Goal: Information Seeking & Learning: Learn about a topic

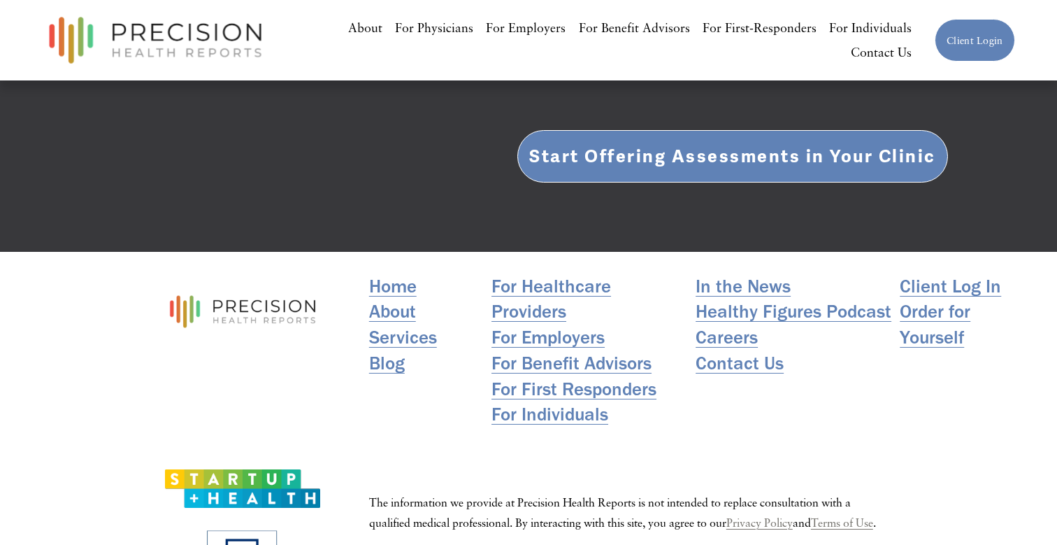
scroll to position [2726, 0]
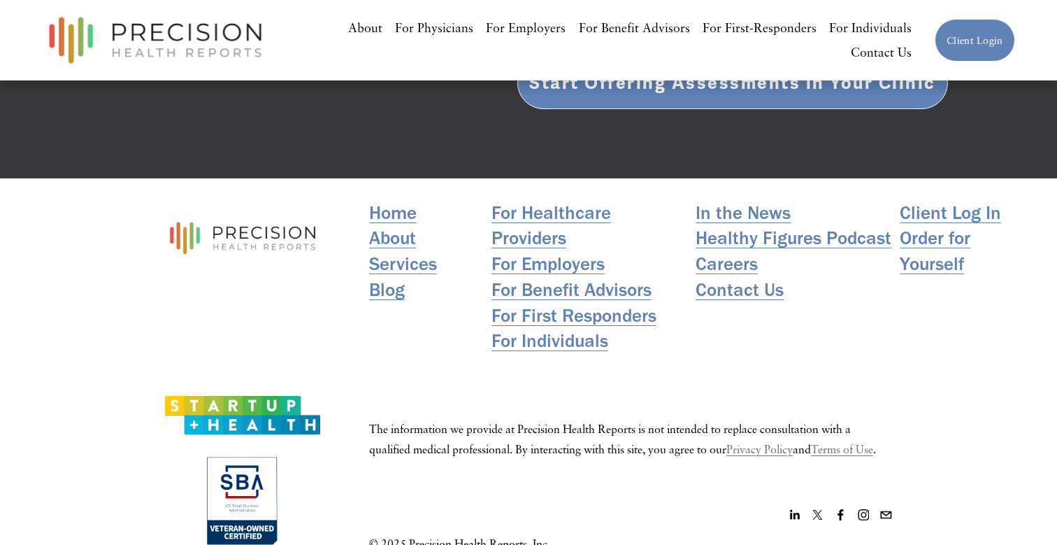
click at [386, 277] on link "Blog" at bounding box center [387, 290] width 36 height 26
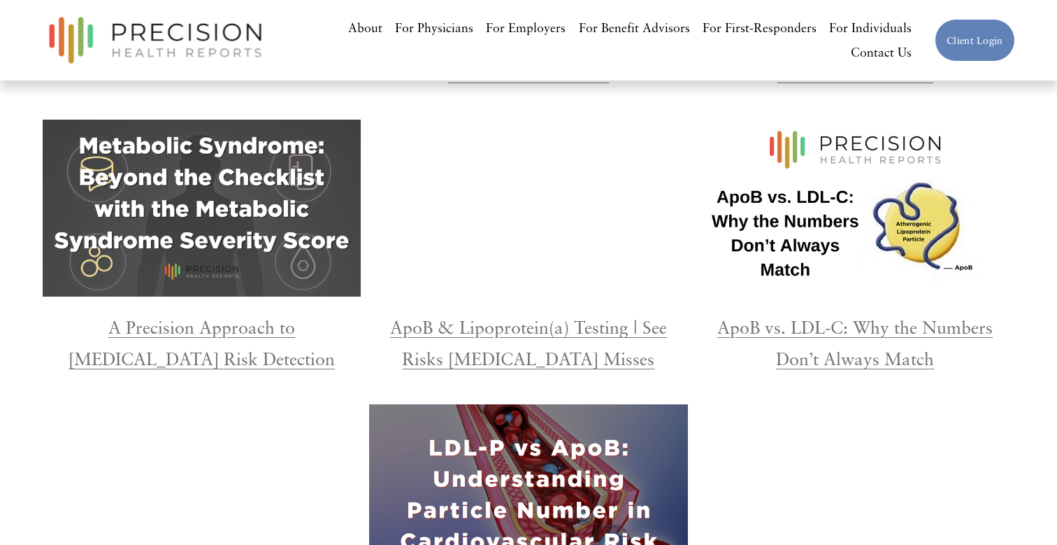
scroll to position [2146, 0]
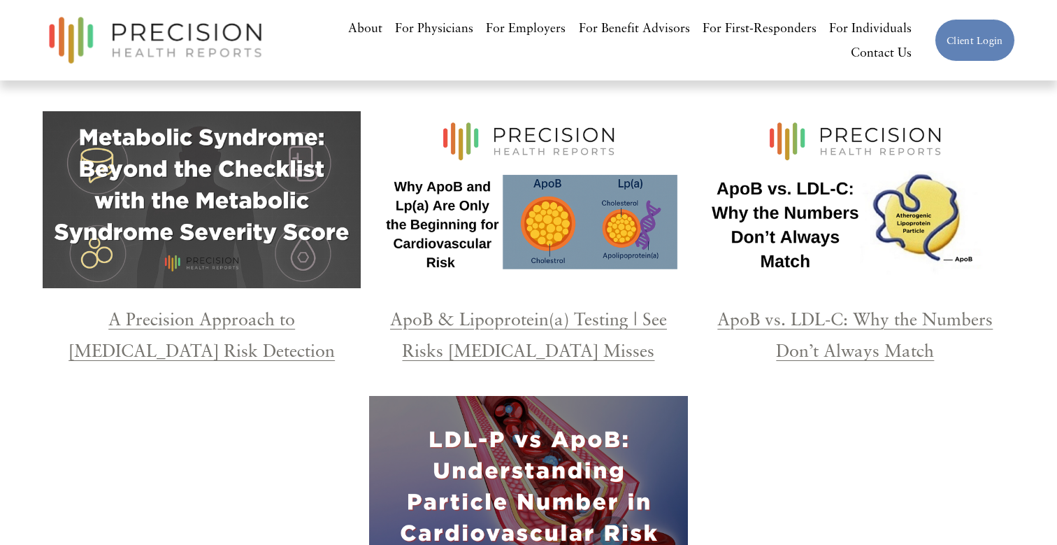
click at [862, 308] on link "ApoB vs. LDL-C: Why the Numbers Don’t Always Match" at bounding box center [855, 334] width 276 height 52
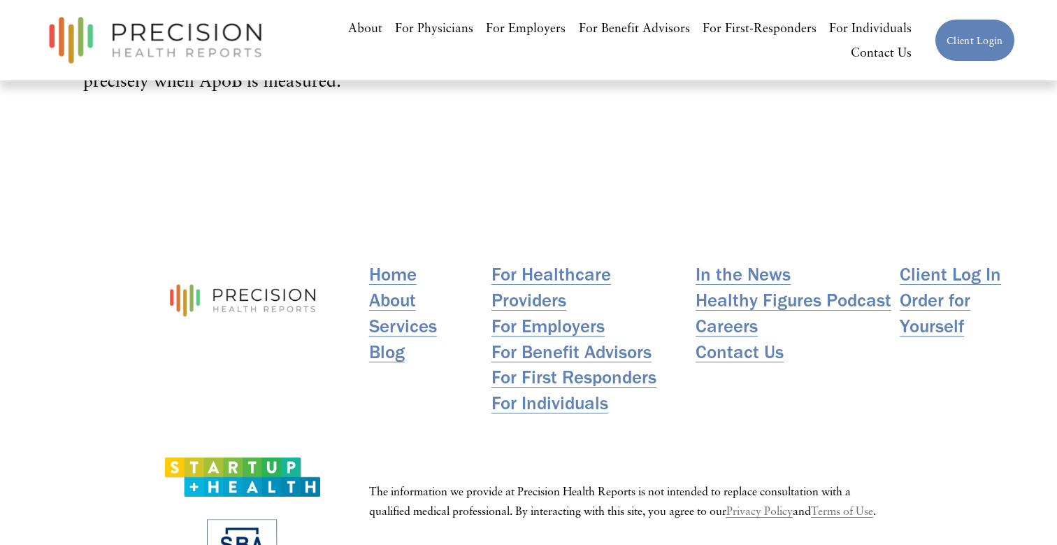
scroll to position [4892, 0]
click at [383, 340] on link "Blog" at bounding box center [387, 353] width 36 height 26
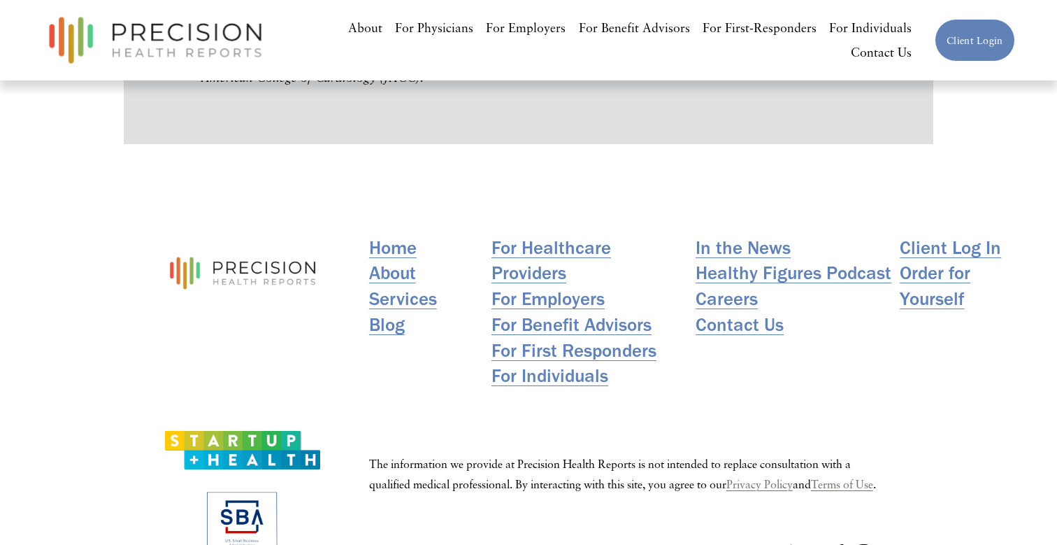
scroll to position [5413, 0]
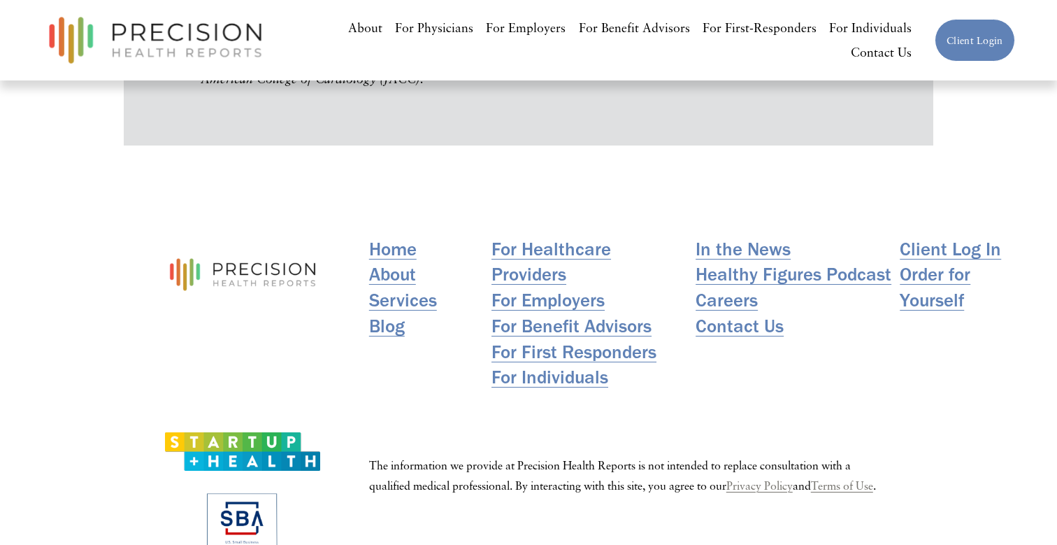
click at [399, 313] on link "Blog" at bounding box center [387, 326] width 36 height 26
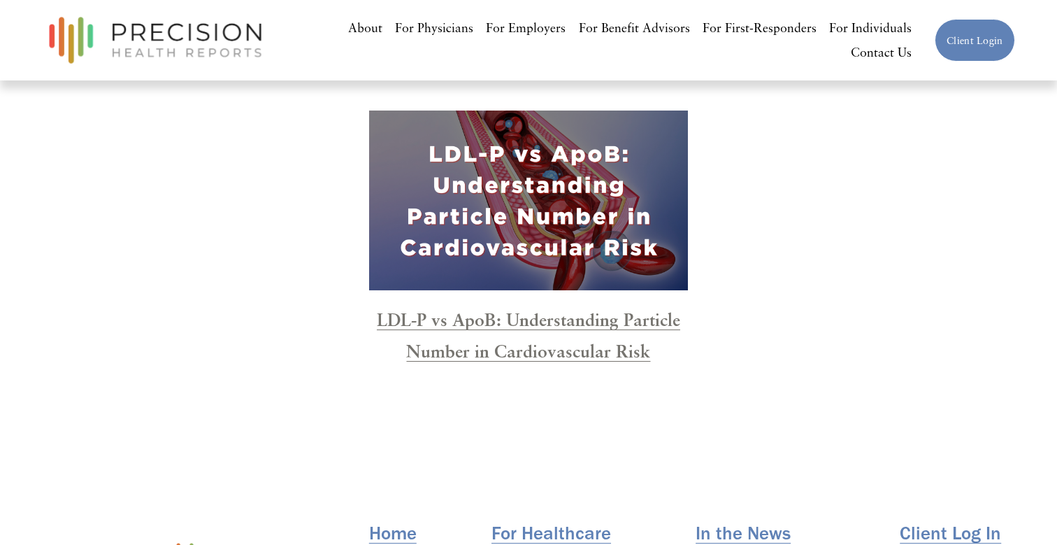
scroll to position [2341, 0]
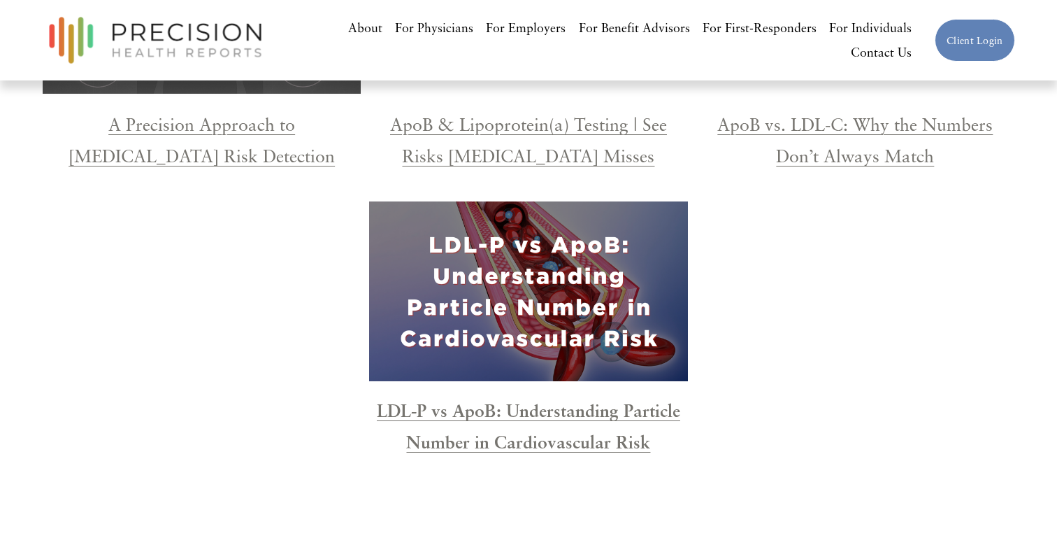
click at [578, 400] on strong "LDL-P vs ApoB: Understanding Particle Number in Cardiovascular Risk" at bounding box center [529, 426] width 304 height 52
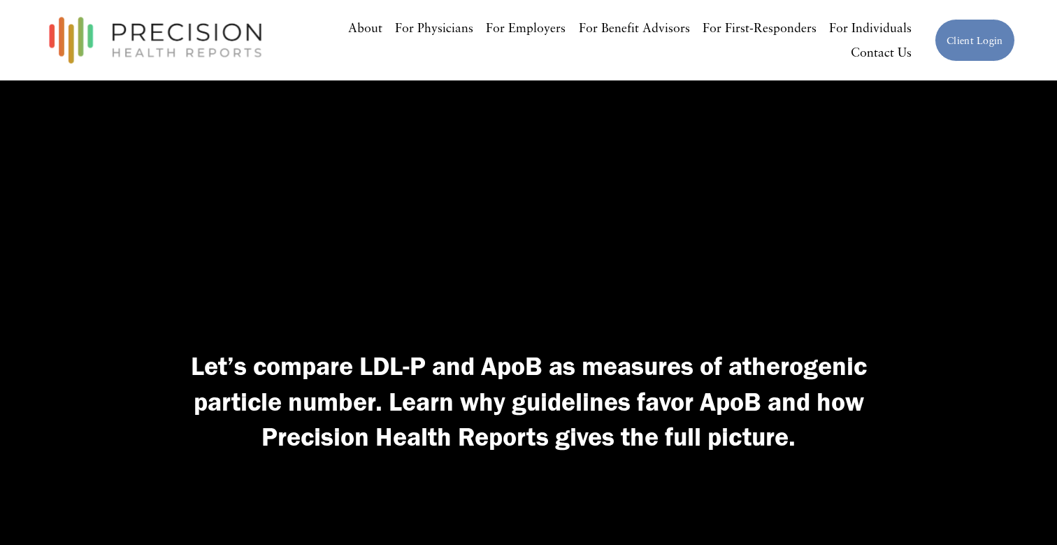
scroll to position [66, 0]
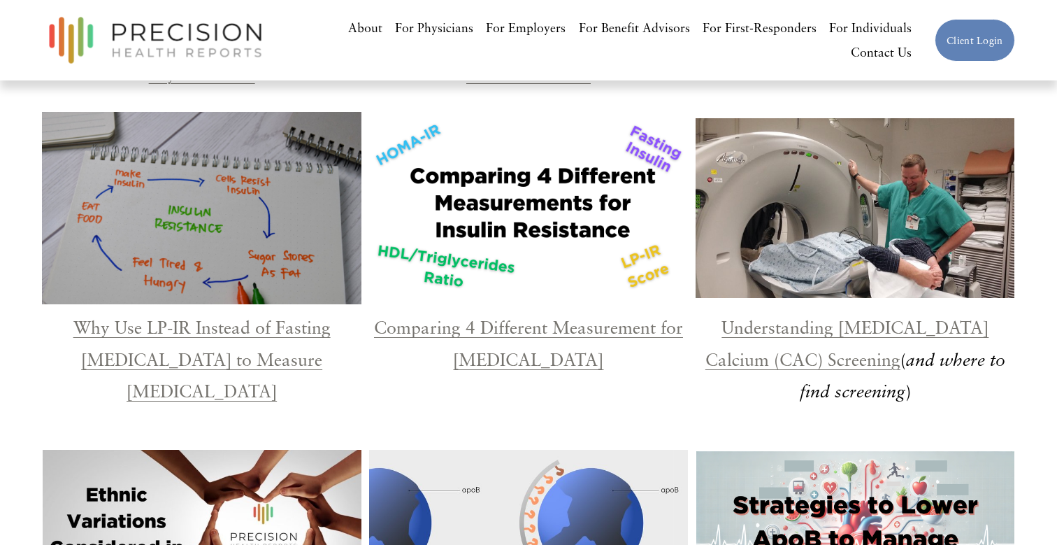
scroll to position [1548, 0]
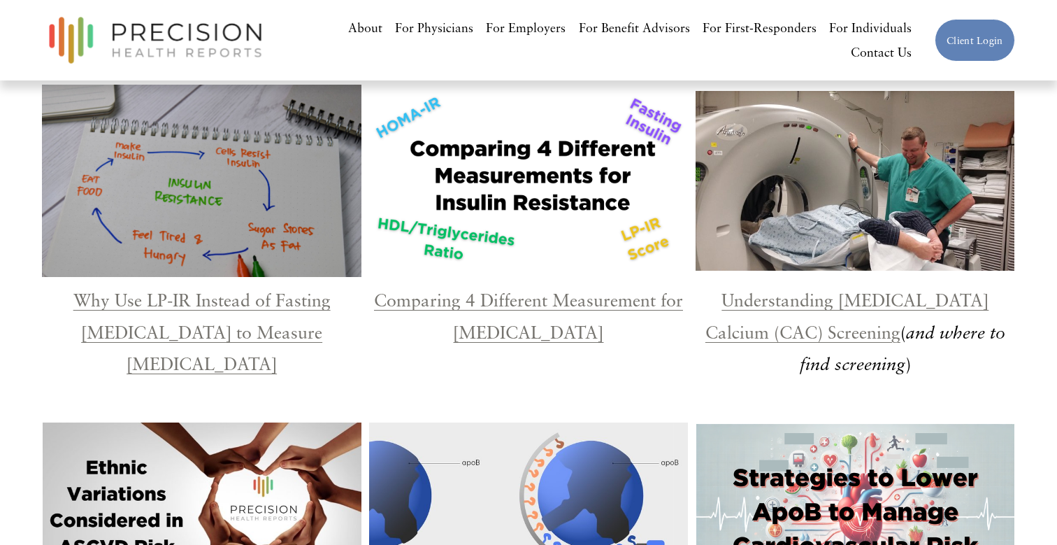
click at [434, 303] on link "Comparing 4 Different Measurement for [MEDICAL_DATA]" at bounding box center [528, 316] width 309 height 52
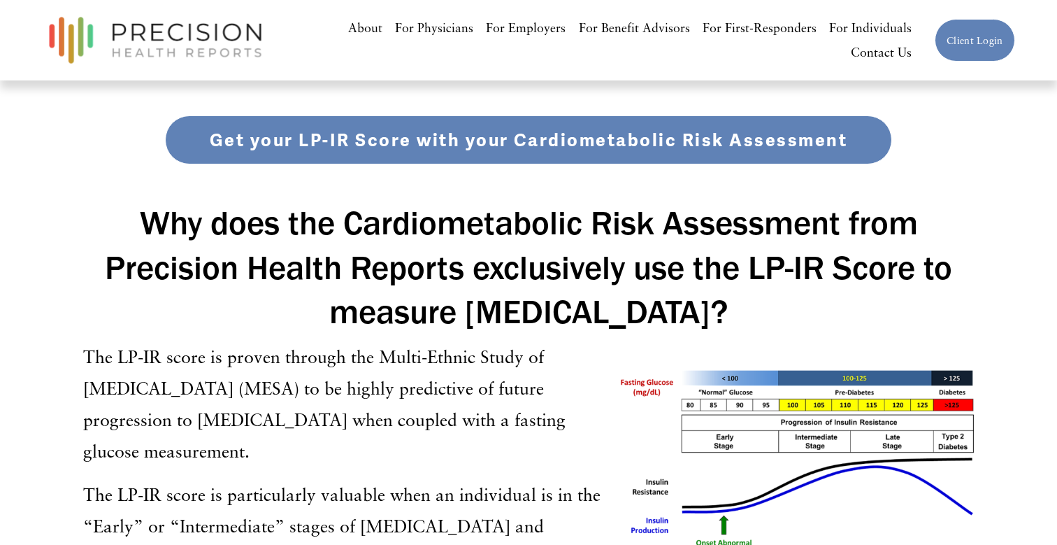
scroll to position [2322, 0]
